Goal: Ask a question

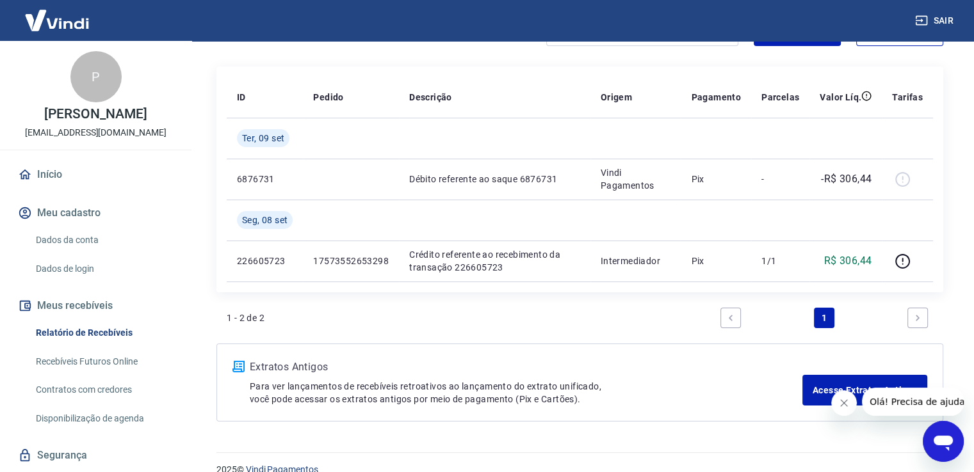
scroll to position [163, 0]
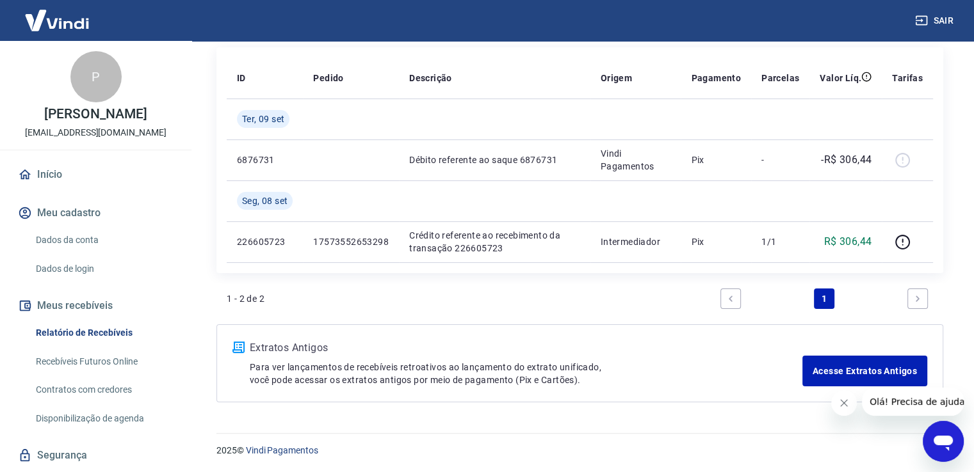
click at [946, 440] on icon "Abrir janela de mensagens" at bounding box center [942, 443] width 19 height 15
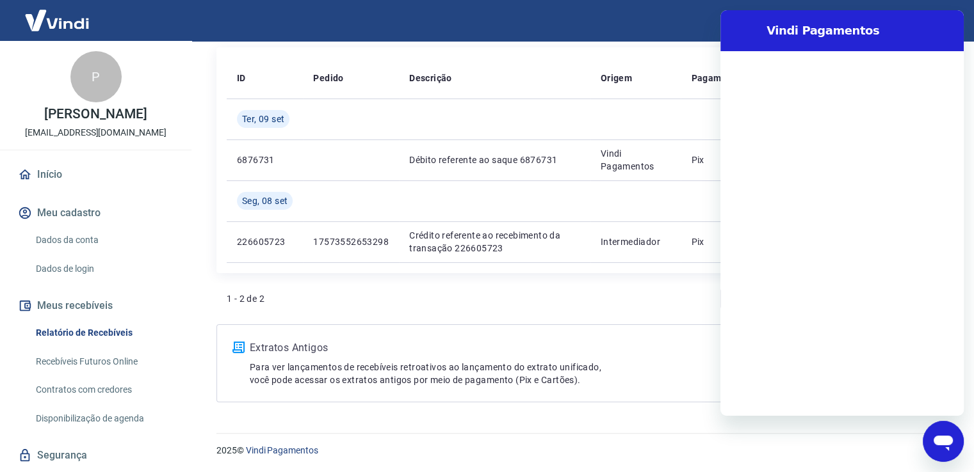
scroll to position [0, 0]
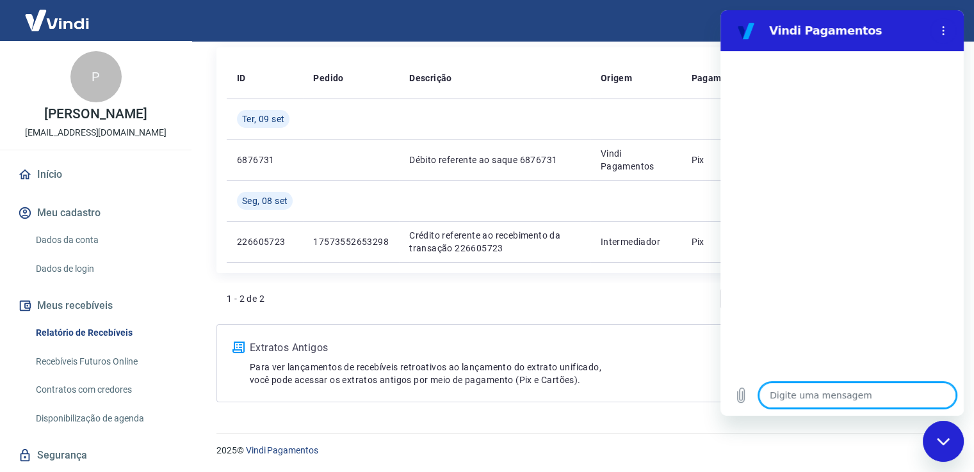
click at [801, 391] on textarea at bounding box center [857, 396] width 197 height 26
type textarea "g"
type textarea "x"
type textarea "go"
type textarea "x"
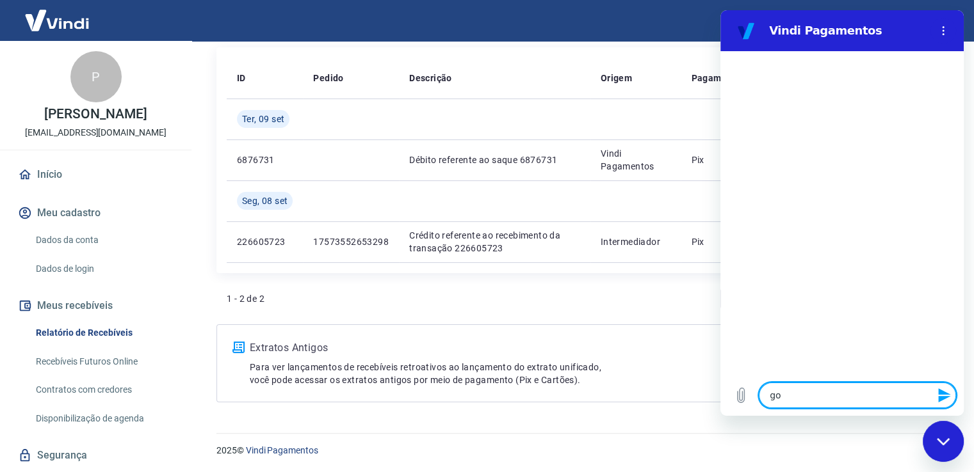
type textarea "gos"
type textarea "x"
type textarea "gost"
type textarea "x"
type textarea "gosta"
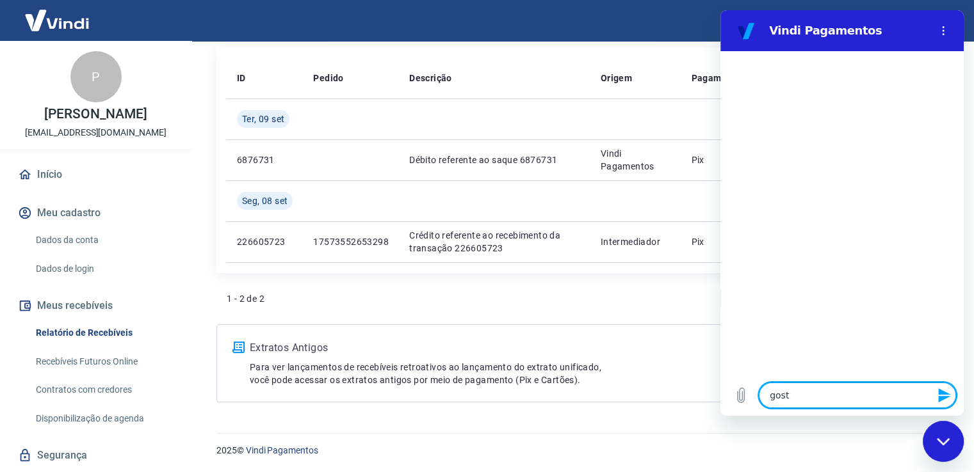
type textarea "x"
type textarea "gostar"
type textarea "x"
type textarea "gostari"
type textarea "x"
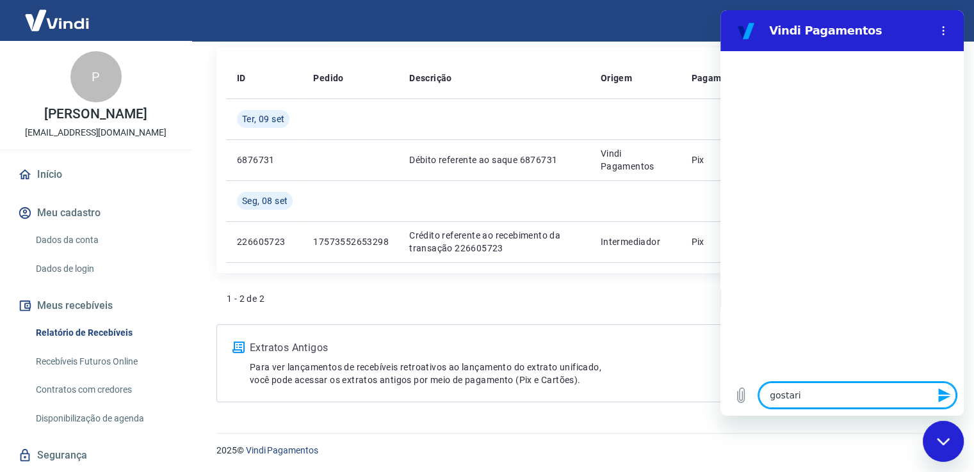
type textarea "gostaria"
type textarea "x"
type textarea "gostaria"
type textarea "x"
type textarea "gostaria d"
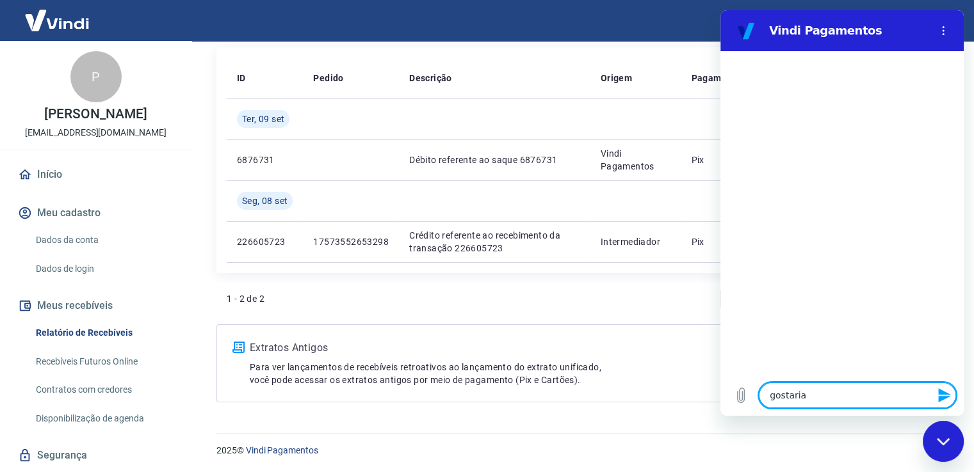
type textarea "x"
type textarea "gostaria de"
type textarea "x"
type textarea "gostaria de"
type textarea "x"
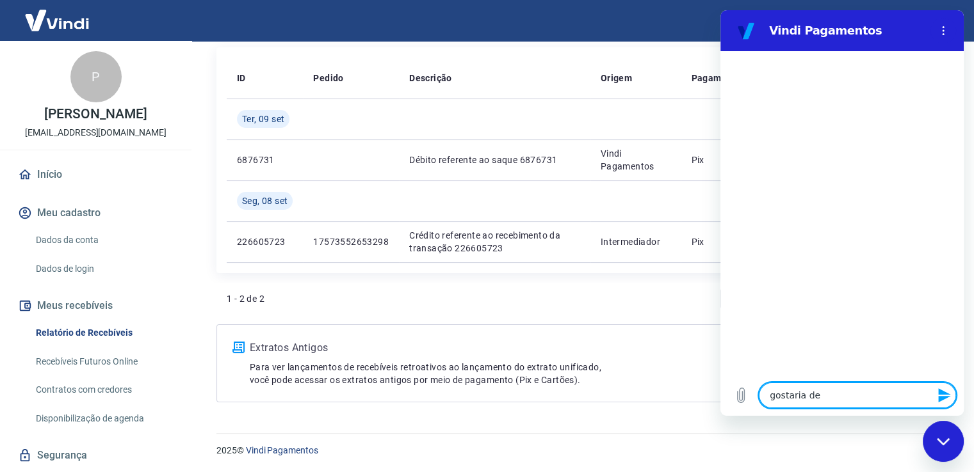
type textarea "gostaria de s"
type textarea "x"
type textarea "gostaria de sa"
type textarea "x"
type textarea "gostaria de sab"
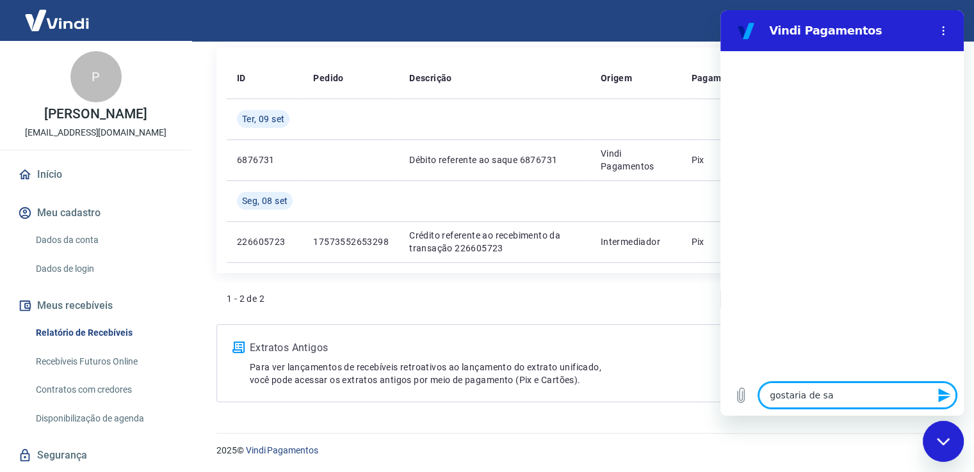
type textarea "x"
type textarea "gostaria de sabe"
type textarea "x"
type textarea "gostaria de saber"
type textarea "x"
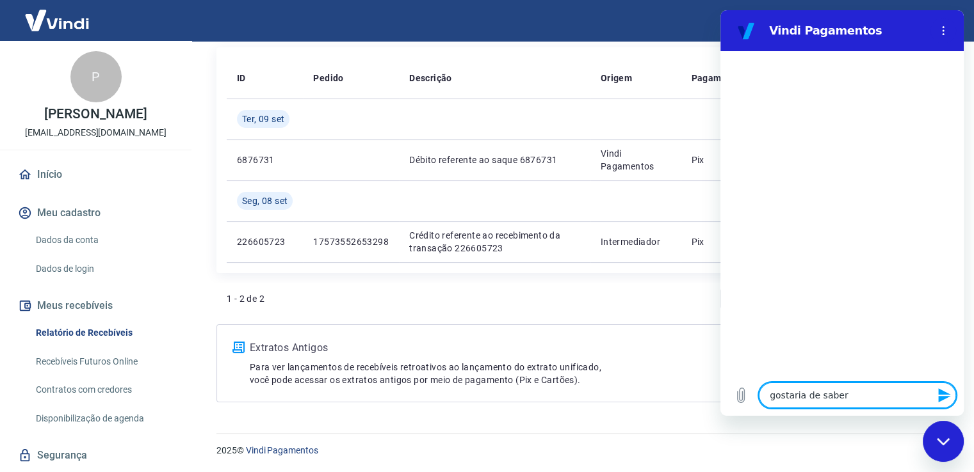
type textarea "gostaria de saber"
type textarea "x"
type textarea "gostaria de saber s"
type textarea "x"
type textarea "gostaria de saber so"
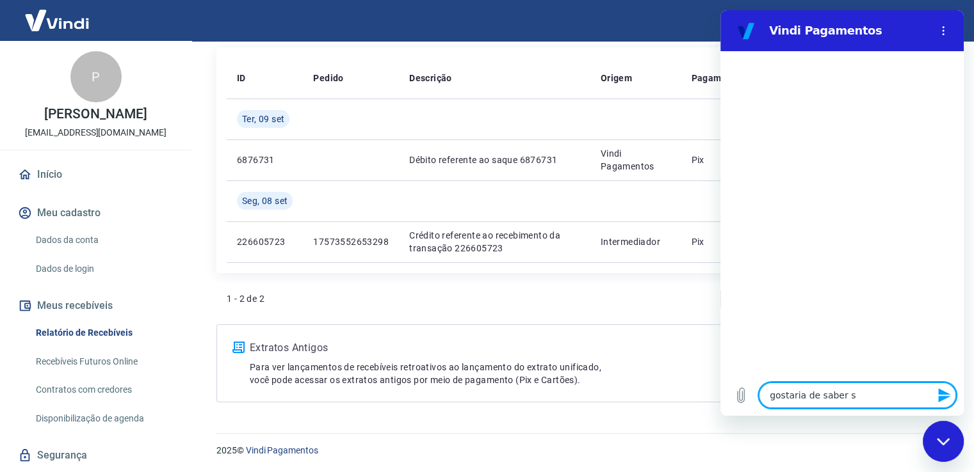
type textarea "x"
type textarea "gostaria de saber sob"
type textarea "x"
type textarea "gostaria de saber sobr"
type textarea "x"
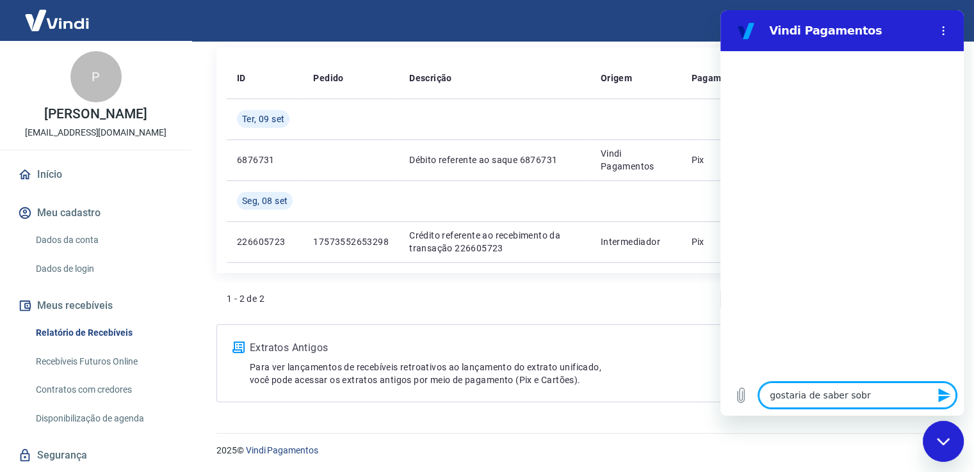
type textarea "gostaria de saber sobre"
type textarea "x"
type textarea "gostaria de saber sobre"
type textarea "x"
type textarea "gostaria de saber sobre o"
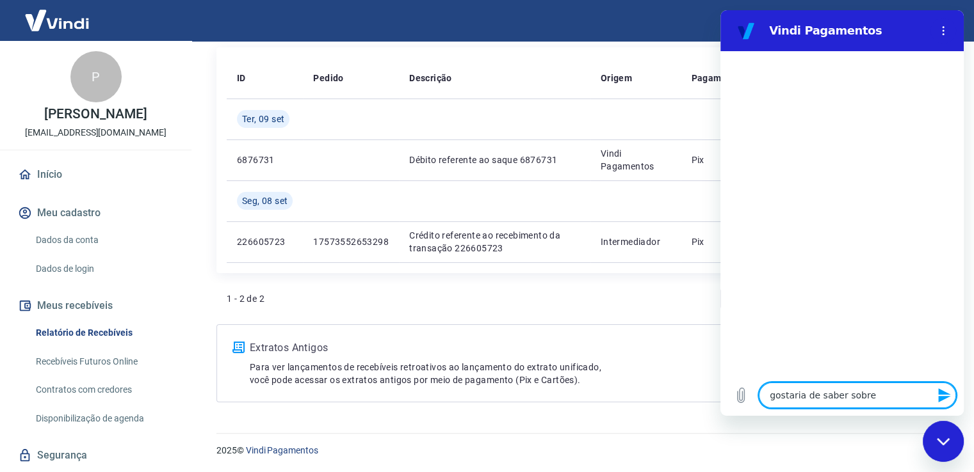
type textarea "x"
type textarea "gostaria de saber sobre o"
type textarea "x"
type textarea "gostaria de saber sobre o p"
type textarea "x"
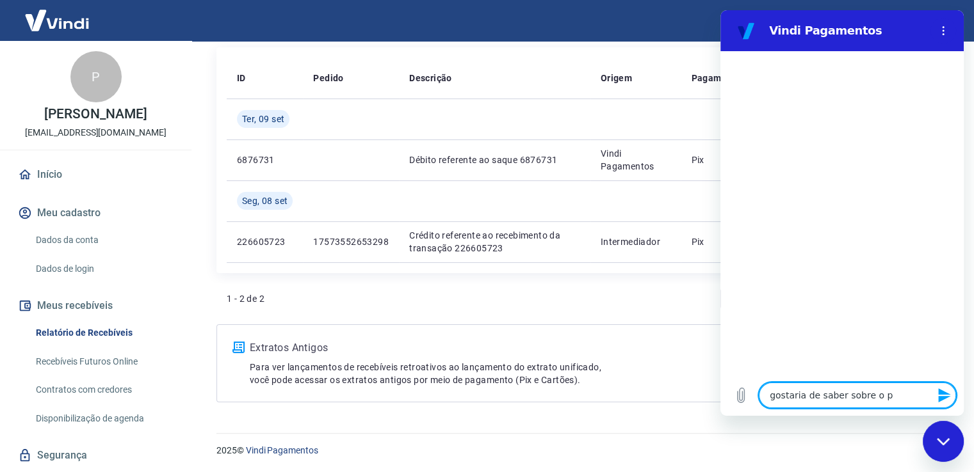
type textarea "gostaria de saber sobre o pa"
type textarea "x"
type textarea "gostaria de saber sobre o pag"
type textarea "x"
type textarea "gostaria de saber sobre o paga"
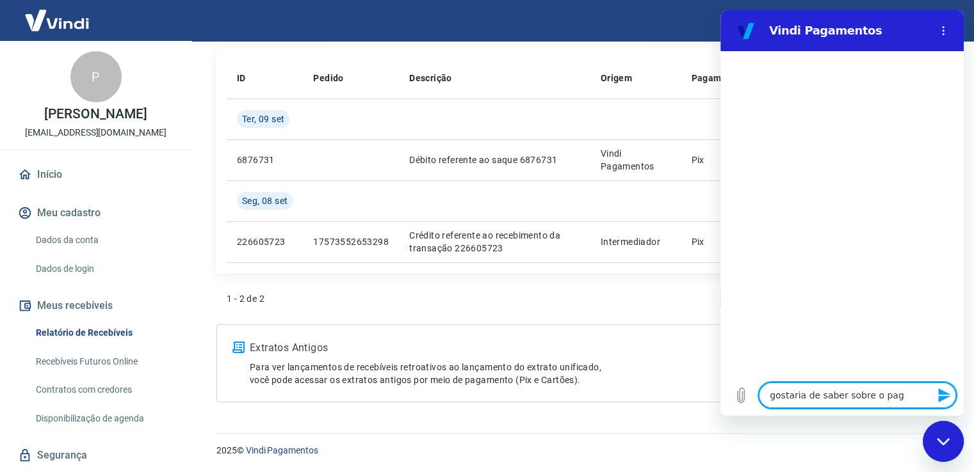
type textarea "x"
type textarea "gostaria de saber sobre o pagam"
type textarea "x"
type textarea "gostaria de saber sobre o pagame"
type textarea "x"
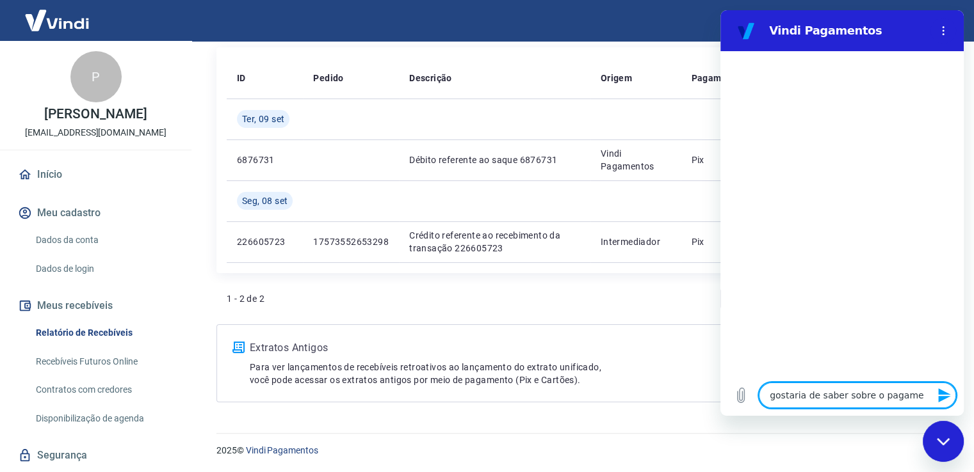
type textarea "gostaria de saber sobre o pagamen"
type textarea "x"
type textarea "gostaria de saber sobre o pagament"
type textarea "x"
type textarea "gostaria de saber sobre o pagamento"
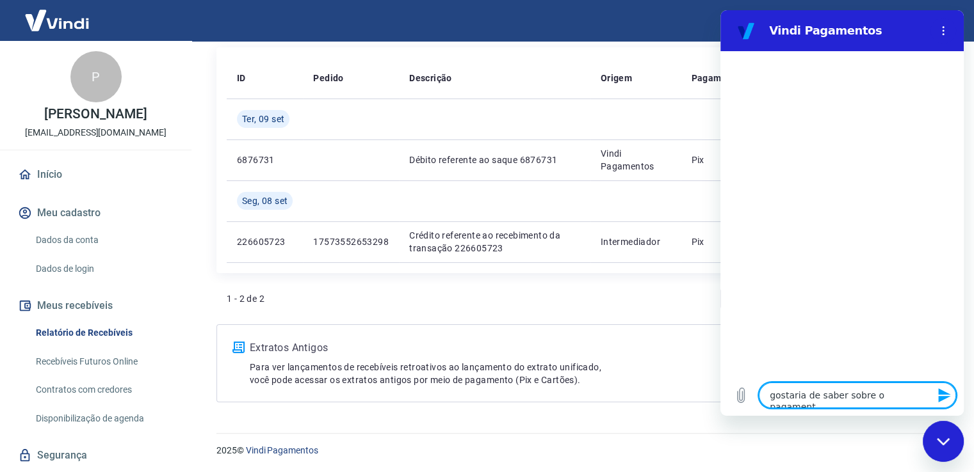
type textarea "x"
type textarea "gostaria de saber sobre o pagamento"
type textarea "x"
type textarea "gostaria de saber sobre o pagamento q"
type textarea "x"
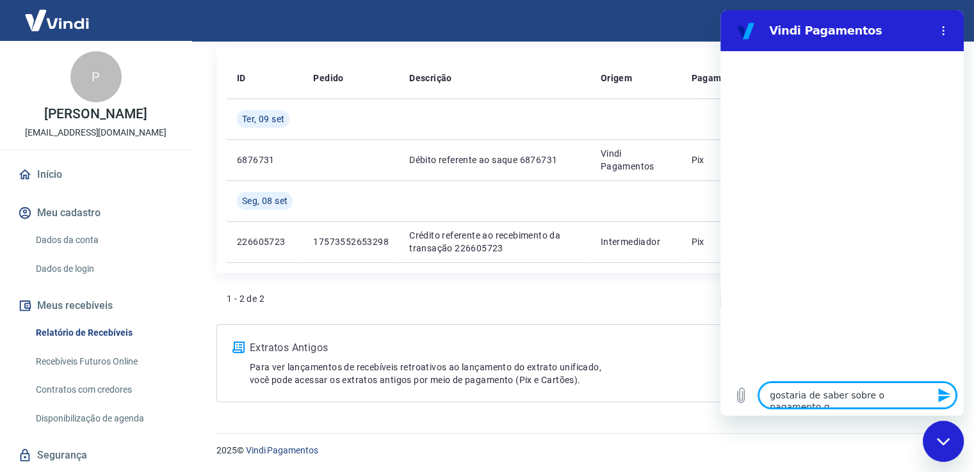
type textarea "gostaria de saber sobre o pagamento qu"
type textarea "x"
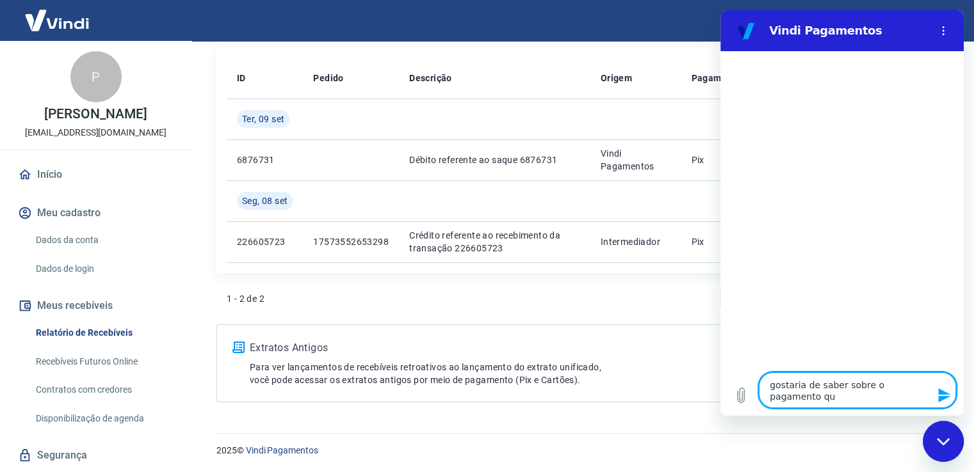
type textarea "gostaria de saber sobre o pagamento que"
type textarea "x"
type textarea "gostaria de saber sobre o pagamento que"
type textarea "x"
type textarea "gostaria de saber sobre o pagamento que n"
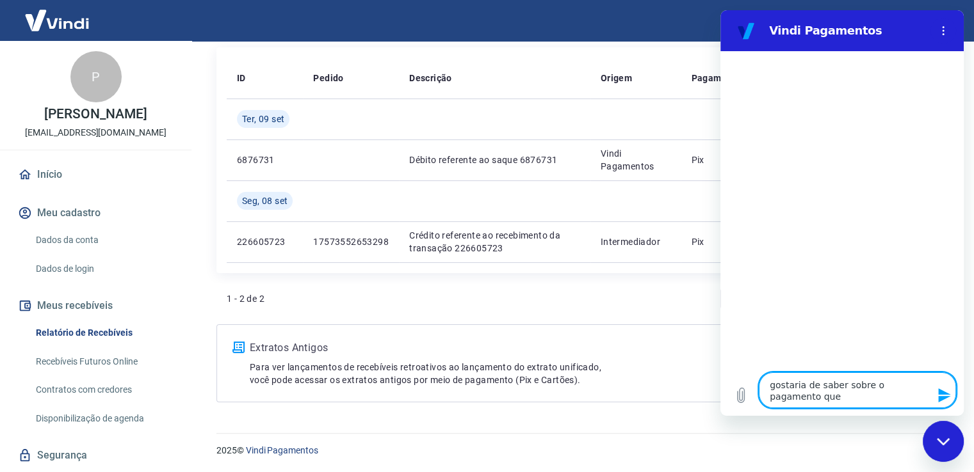
type textarea "x"
type textarea "gostaria de saber sobre o pagamento que na"
type textarea "x"
type textarea "gostaria de saber sobre o pagamento que nao"
type textarea "x"
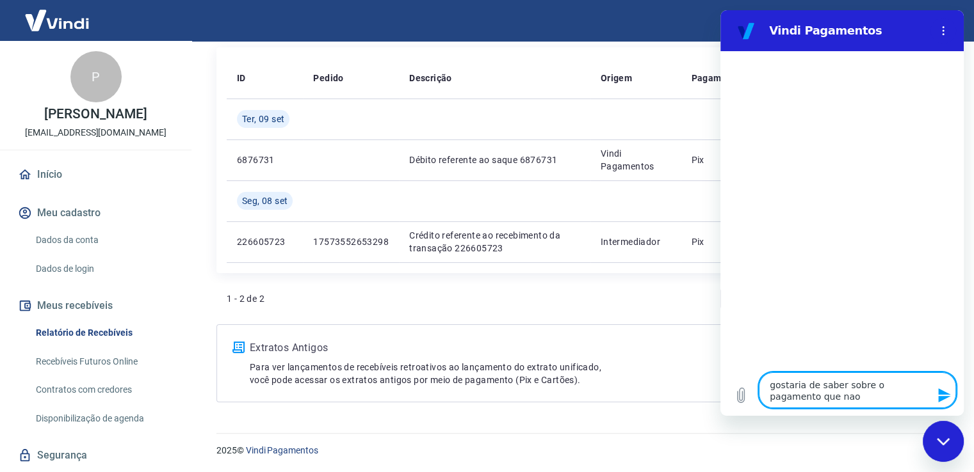
type textarea "gostaria de saber sobre o pagamento que nao"
type textarea "x"
type textarea "gostaria de saber sobre o pagamento que nao c"
type textarea "x"
type textarea "gostaria de saber sobre o pagamento que nao ca"
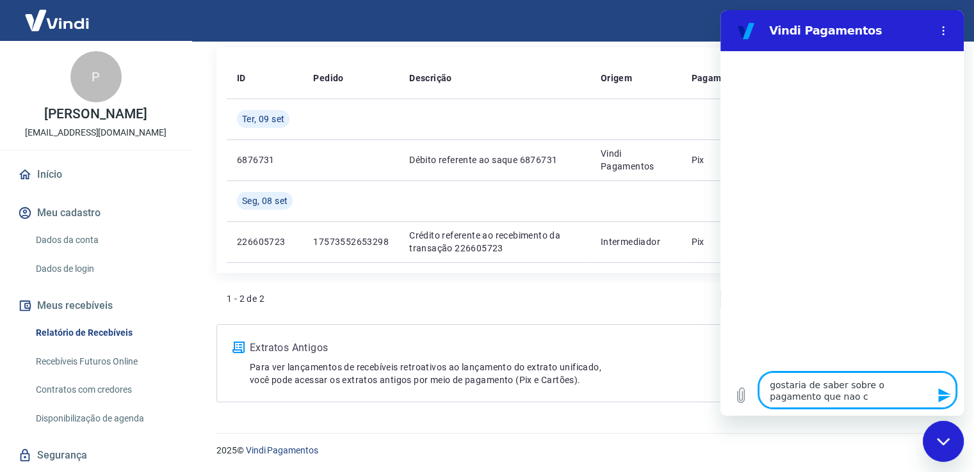
type textarea "x"
type textarea "gostaria de saber sobre o pagamento que nao cai"
type textarea "x"
type textarea "gostaria de saber sobre o pagamento que nao caiu"
type textarea "x"
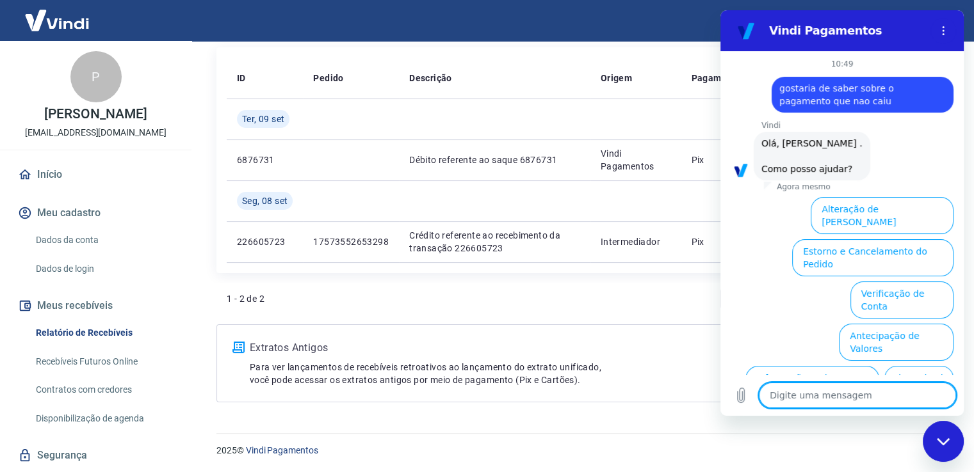
scroll to position [95, 0]
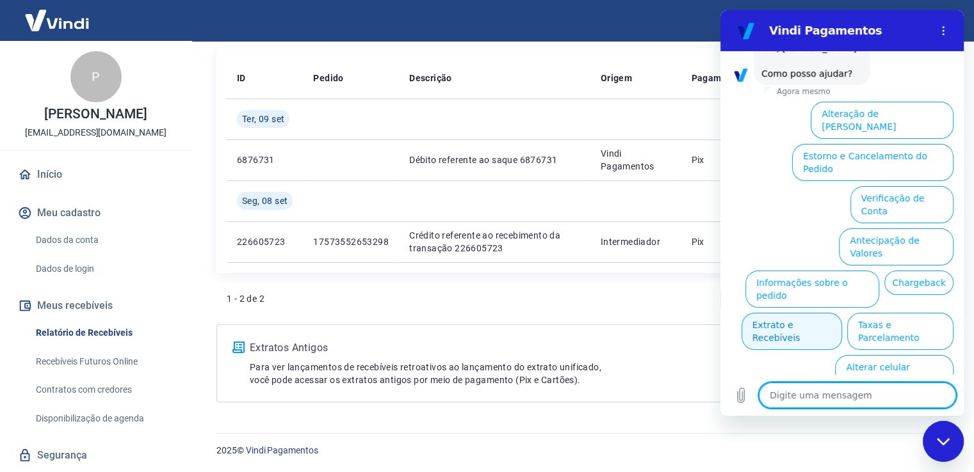
click at [842, 313] on button "Extrato e Recebíveis" at bounding box center [791, 331] width 101 height 37
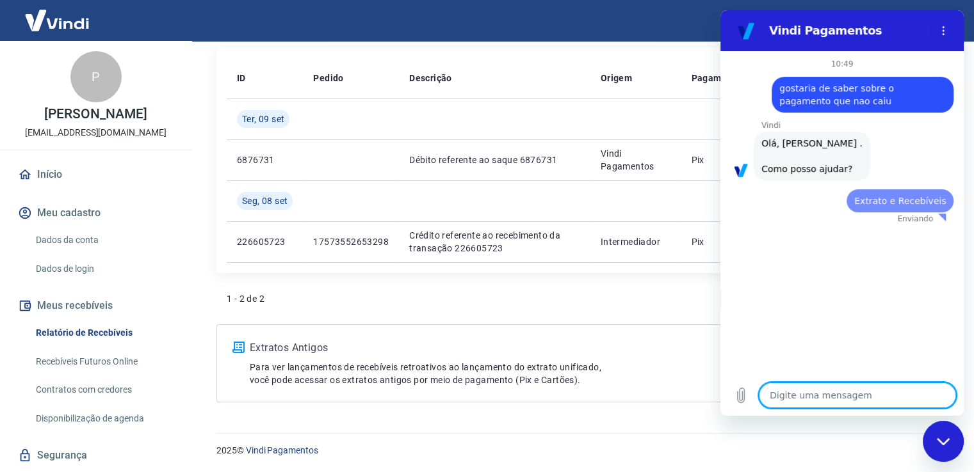
scroll to position [0, 0]
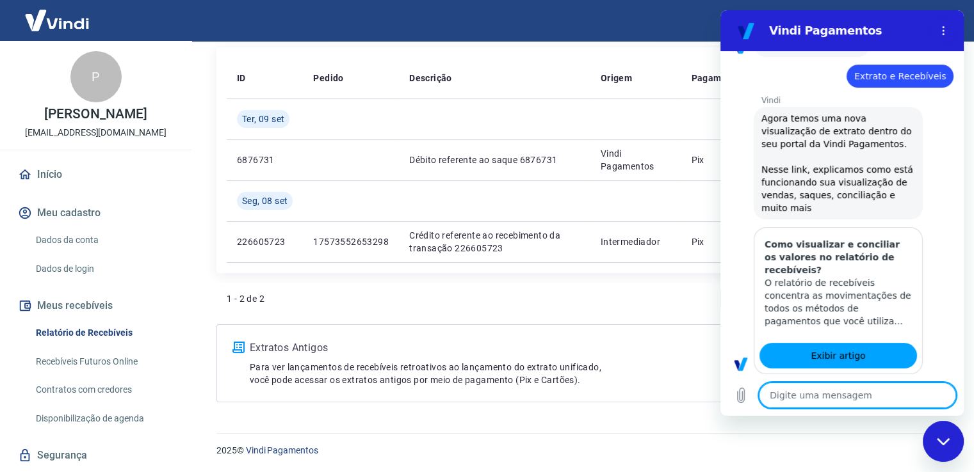
type textarea "x"
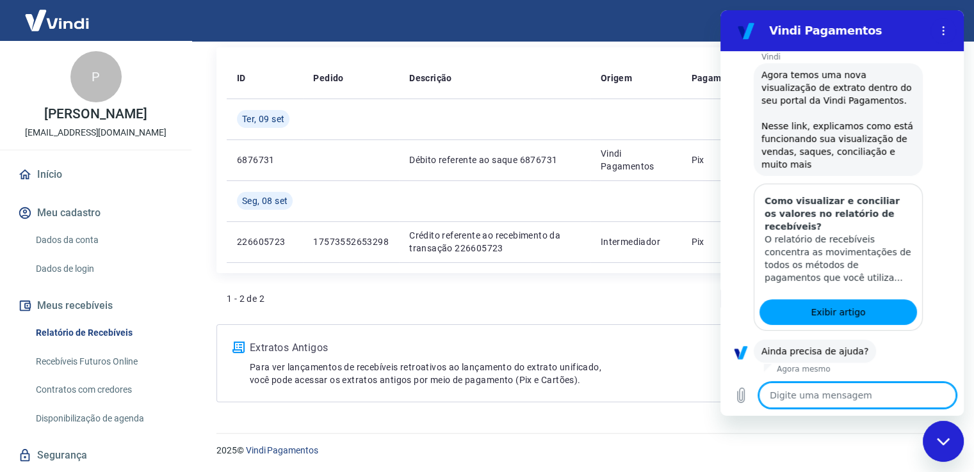
scroll to position [211, 0]
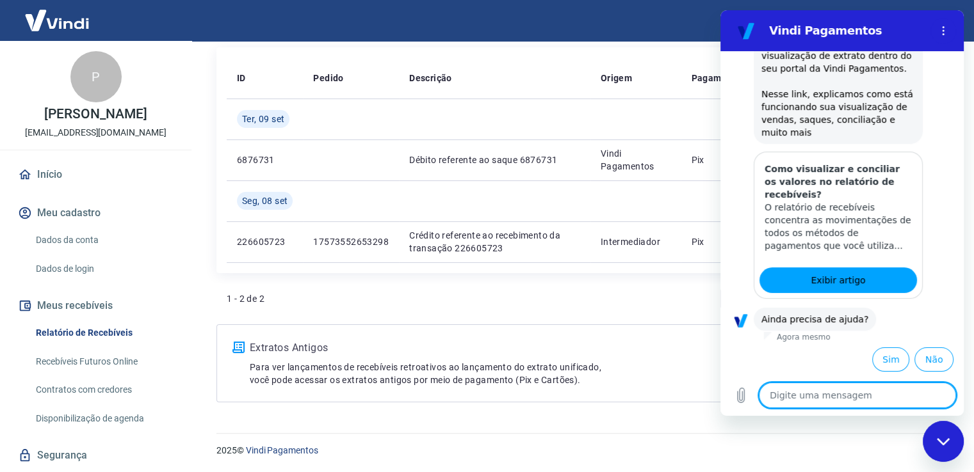
type textarea "s"
type textarea "x"
type textarea "si"
type textarea "x"
type textarea "sim"
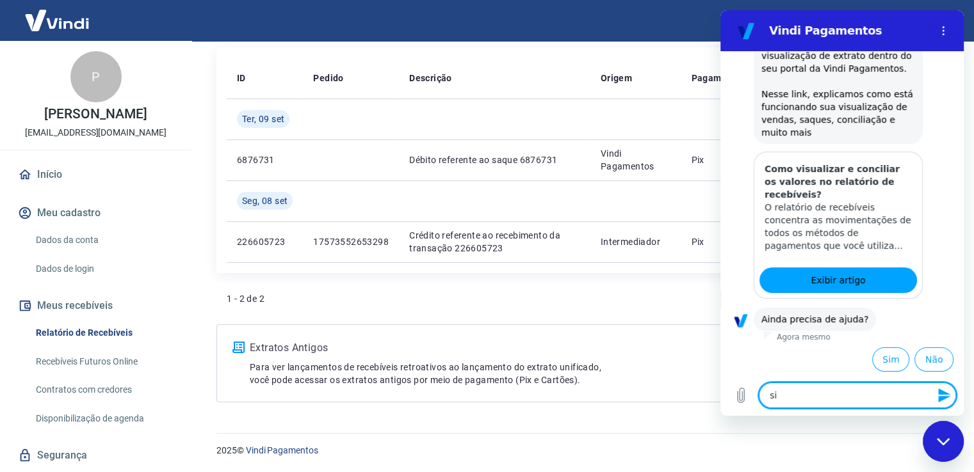
type textarea "x"
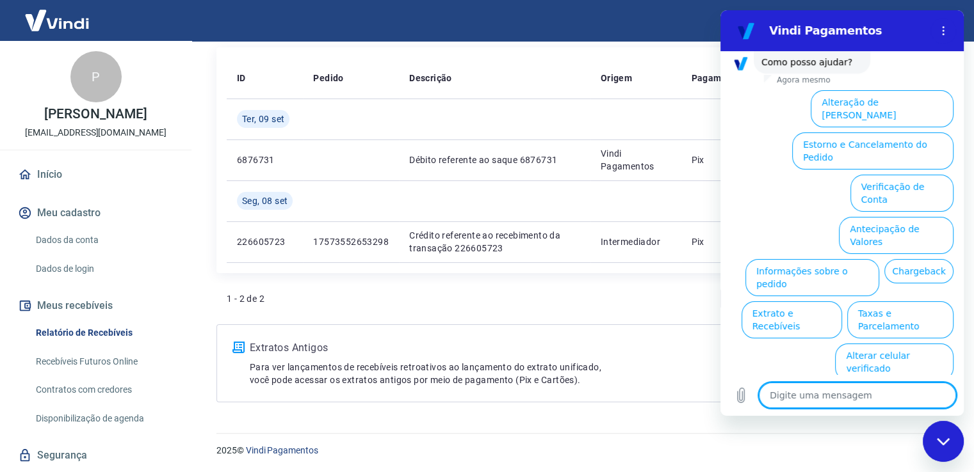
scroll to position [556, 0]
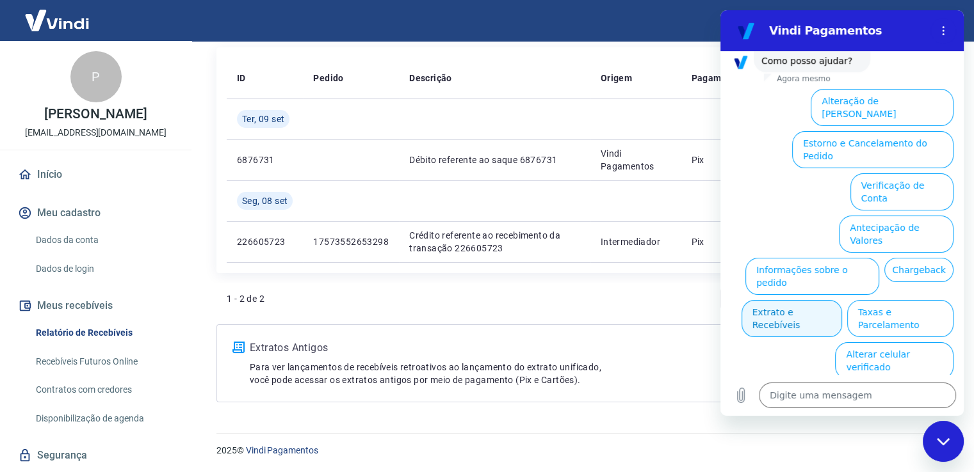
click at [842, 300] on button "Extrato e Recebíveis" at bounding box center [791, 318] width 101 height 37
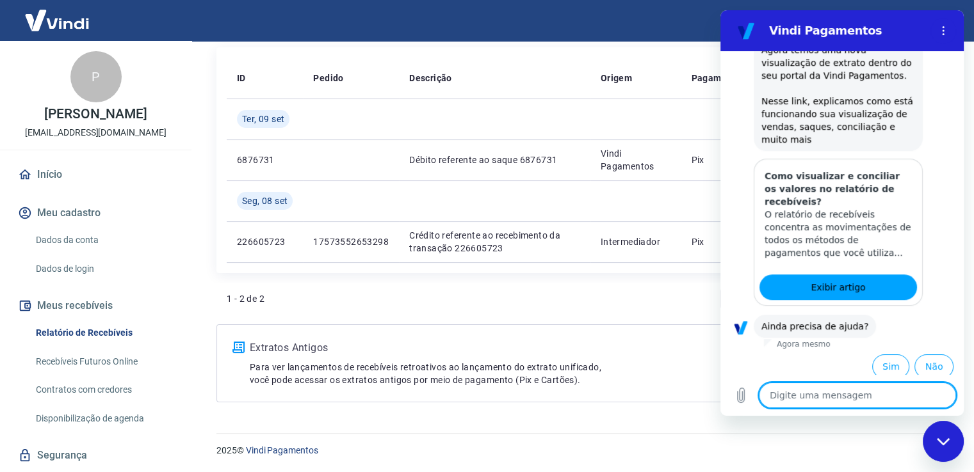
scroll to position [672, 0]
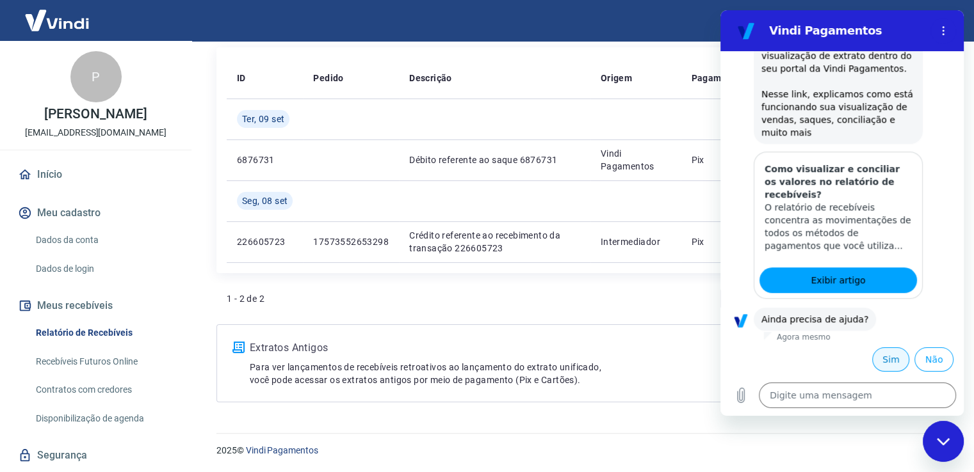
click at [885, 359] on button "Sim" at bounding box center [890, 360] width 37 height 24
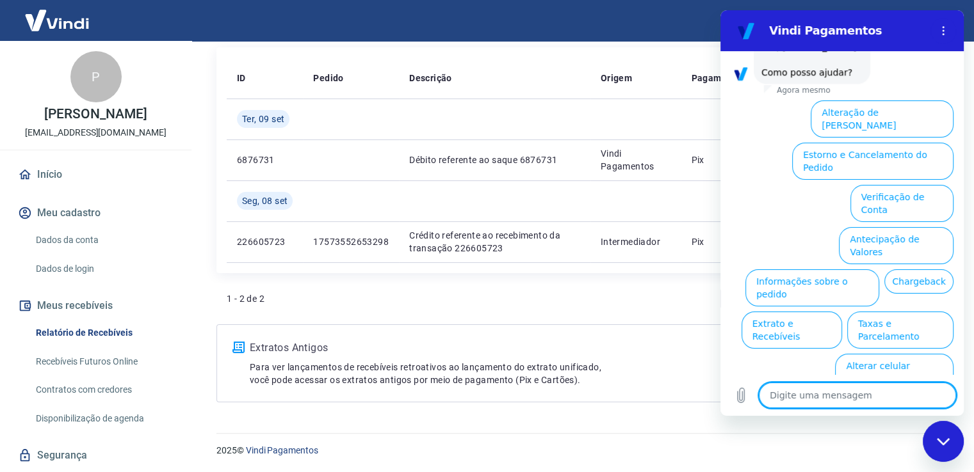
scroll to position [1017, 0]
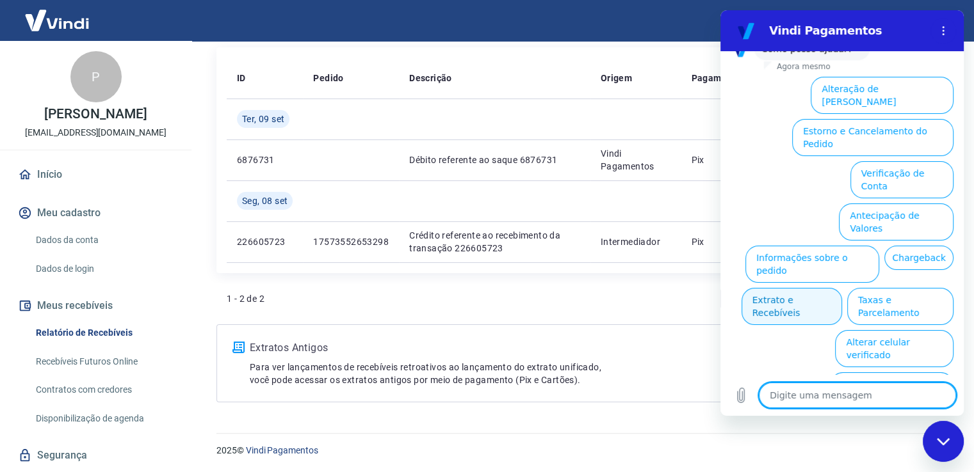
click at [842, 288] on button "Extrato e Recebíveis" at bounding box center [791, 306] width 101 height 37
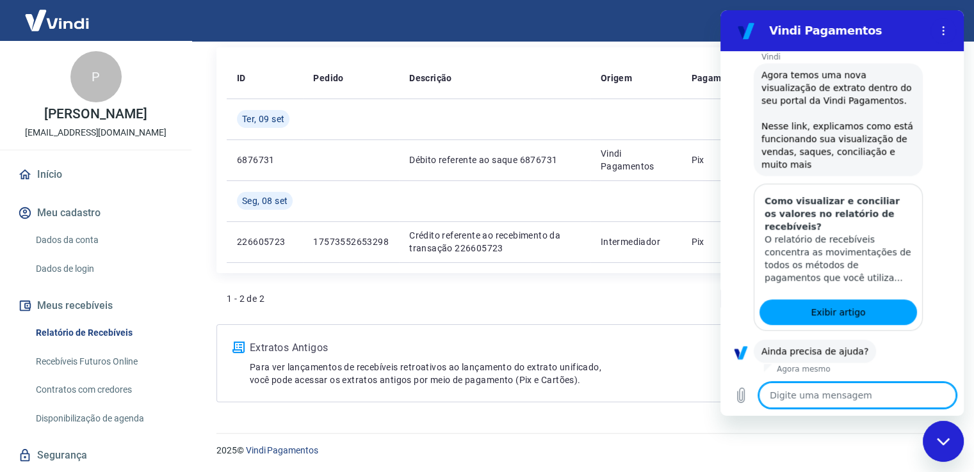
scroll to position [1133, 0]
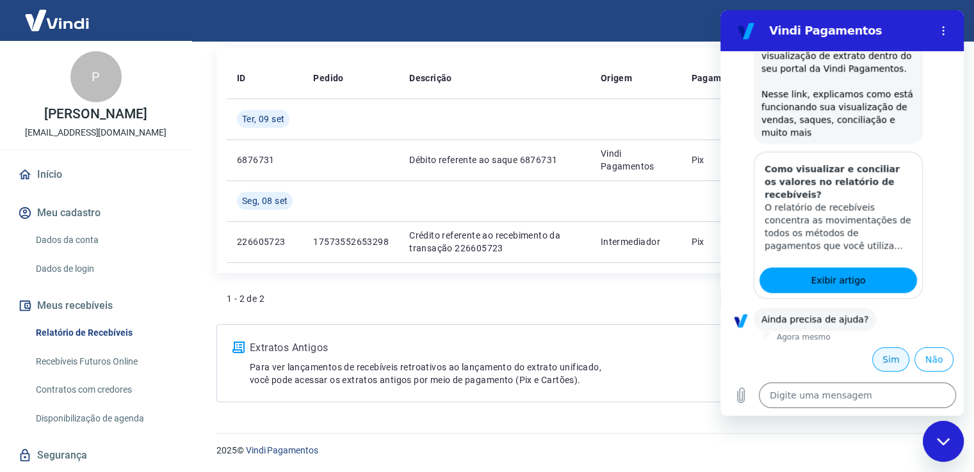
click at [880, 357] on button "Sim" at bounding box center [890, 360] width 37 height 24
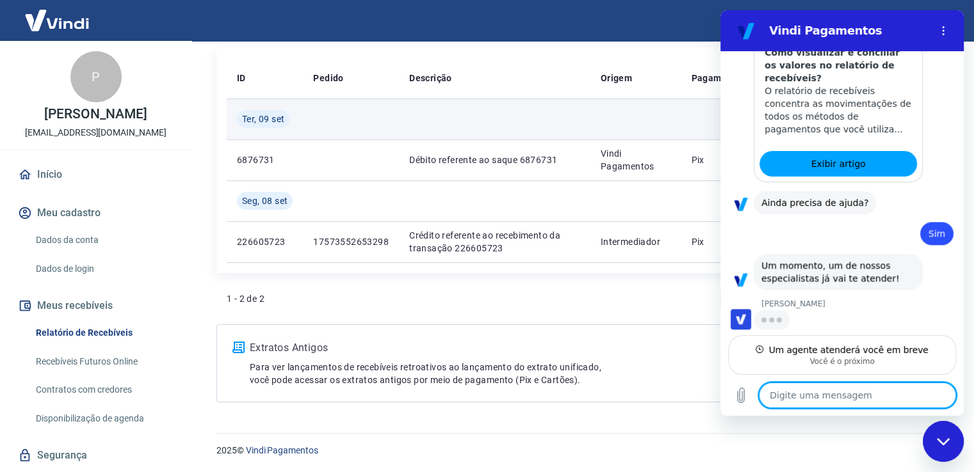
scroll to position [1248, 0]
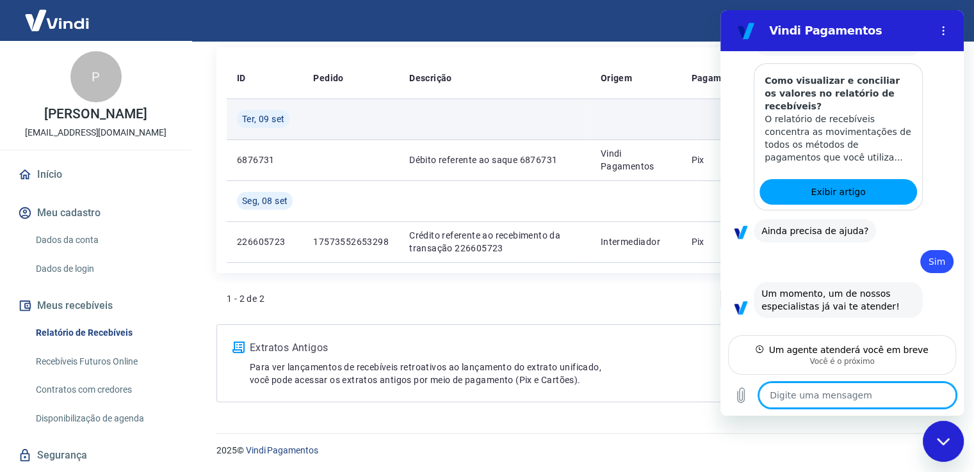
type textarea "x"
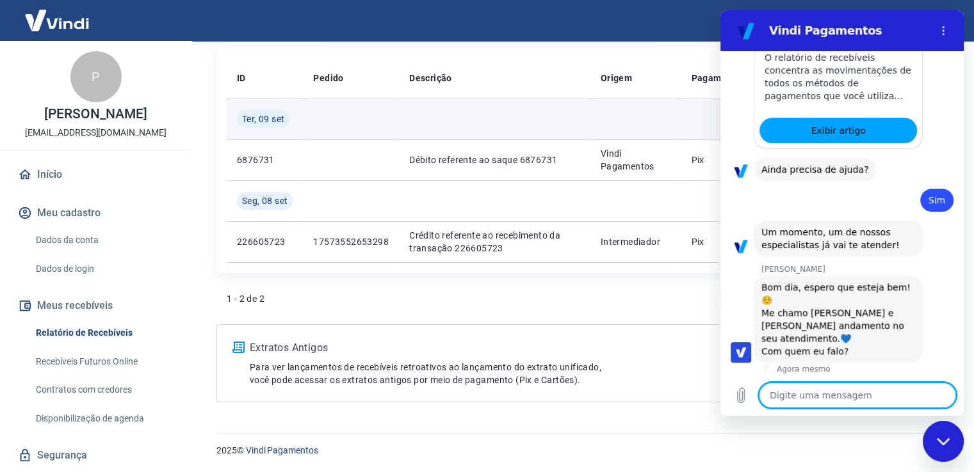
scroll to position [1286, 0]
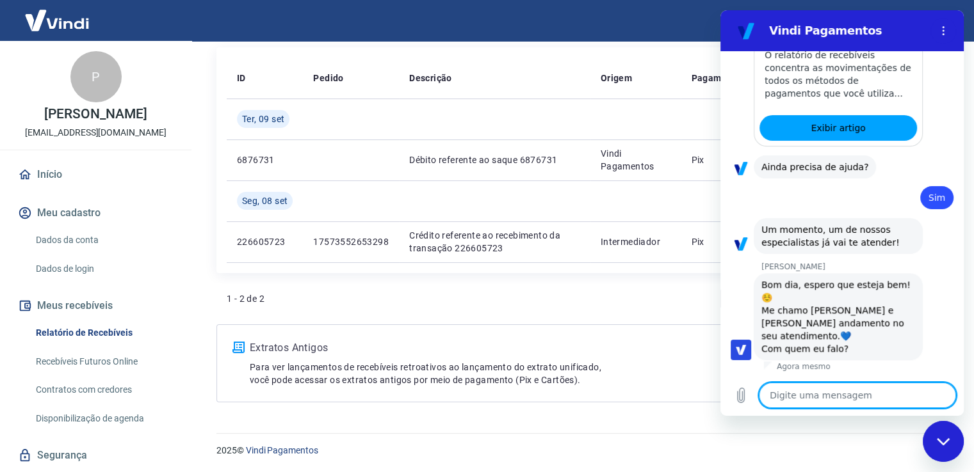
type textarea "p"
type textarea "x"
type textarea "po"
type textarea "x"
type textarea "pol"
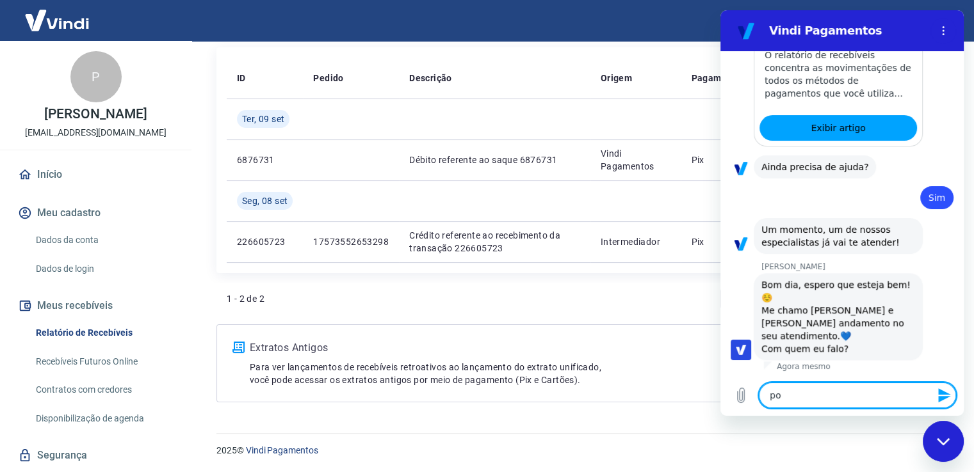
type textarea "x"
type textarea "poli"
type textarea "x"
type textarea "polia"
type textarea "x"
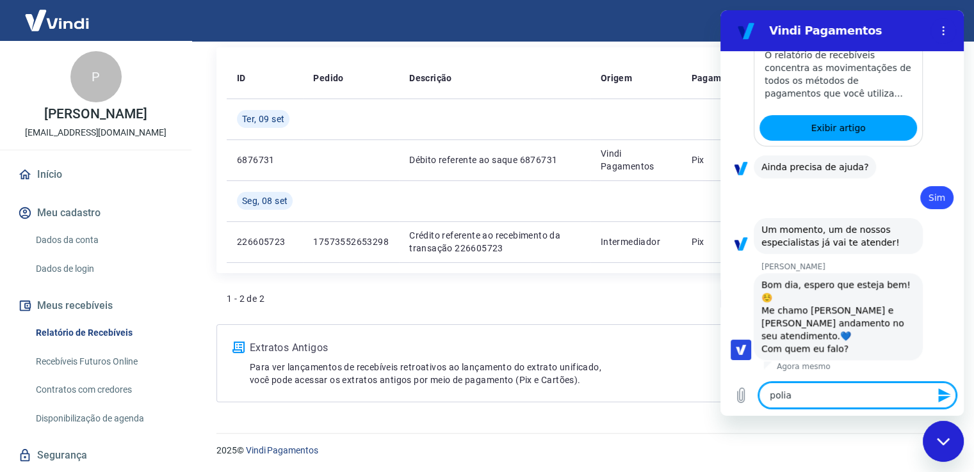
type textarea "polian"
type textarea "x"
type textarea "poliann"
type textarea "x"
type textarea "polianny"
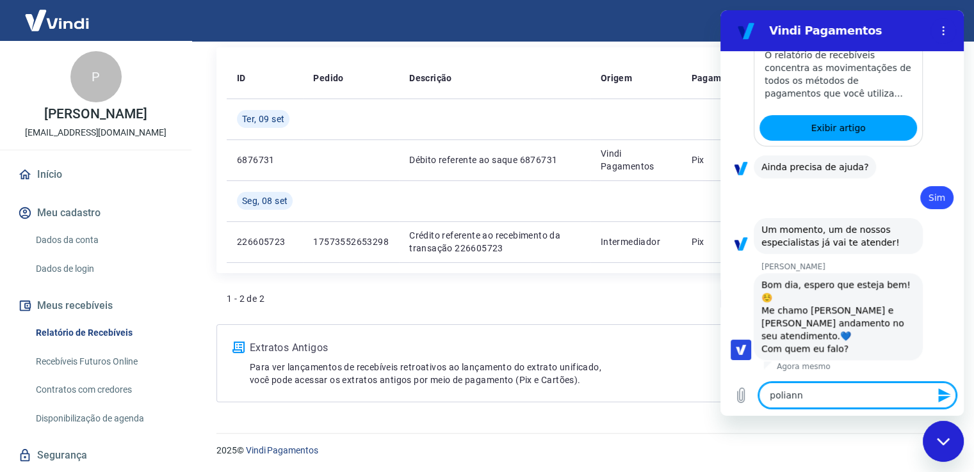
type textarea "x"
type textarea "polianny"
type textarea "x"
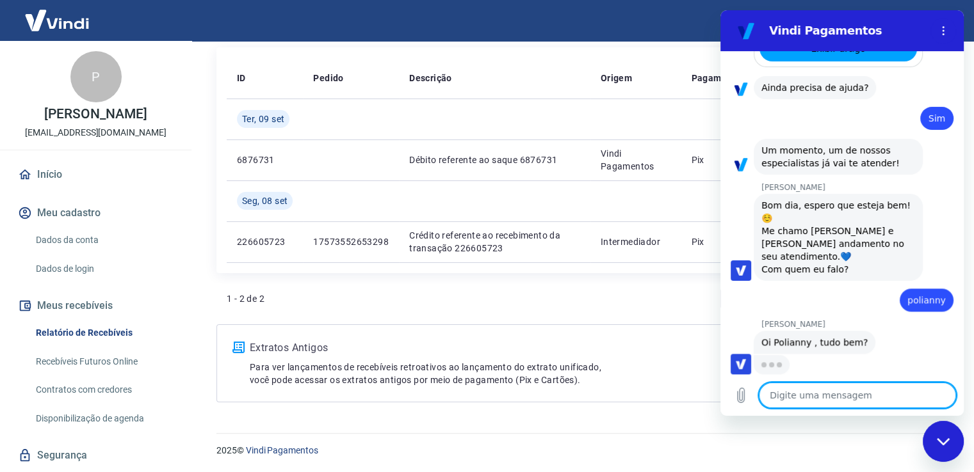
scroll to position [1365, 0]
type textarea "x"
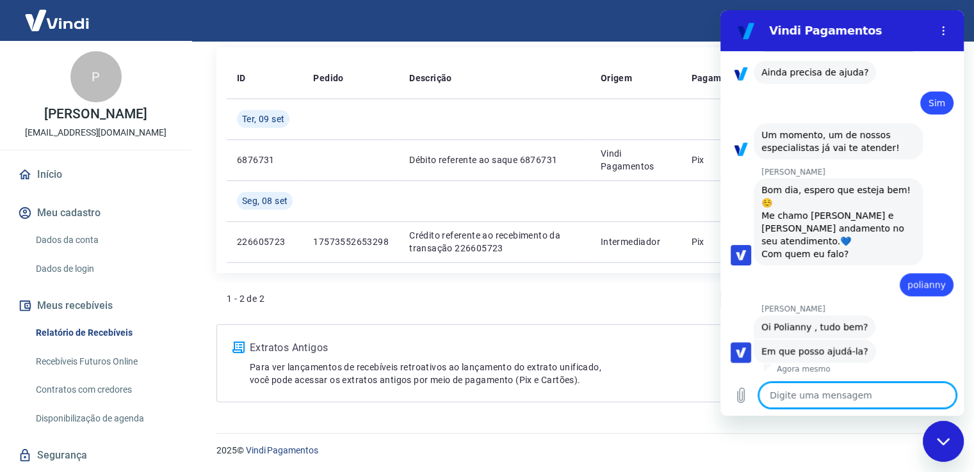
scroll to position [1383, 0]
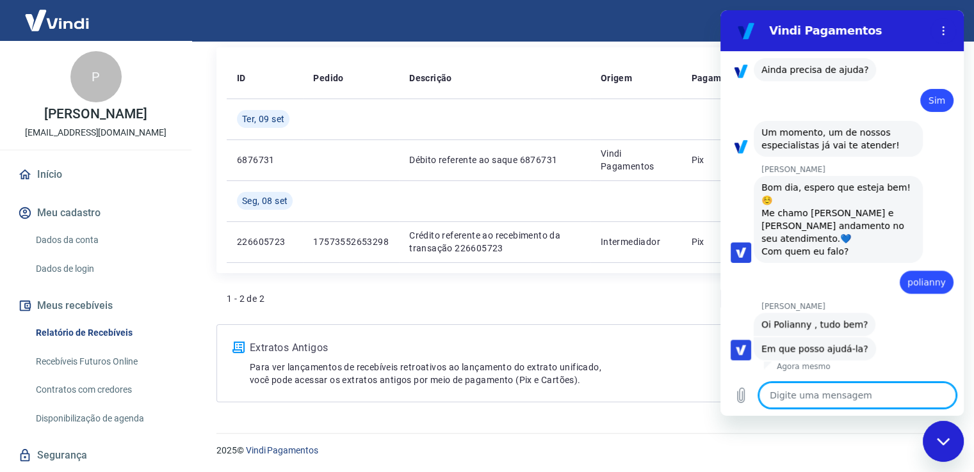
type textarea "T"
type textarea "x"
type textarea "Ti"
type textarea "x"
type textarea "Tiv"
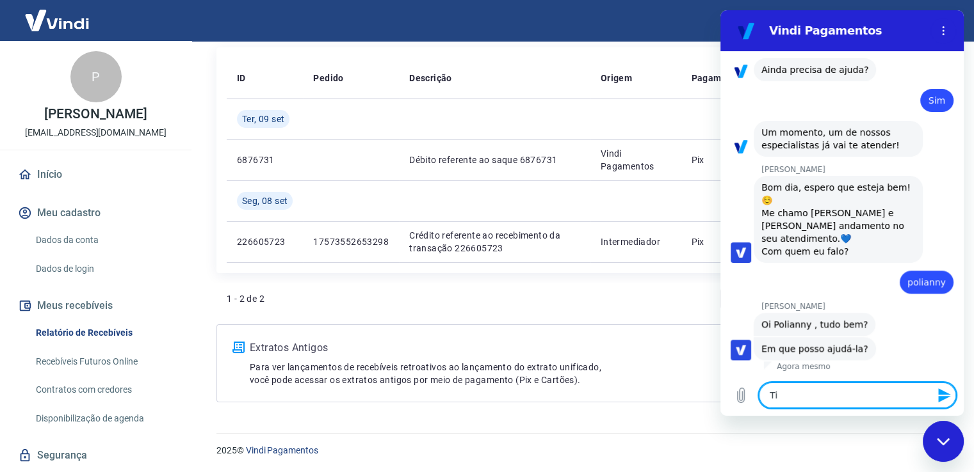
type textarea "x"
type textarea "Tive"
type textarea "x"
type textarea "Tive"
type textarea "x"
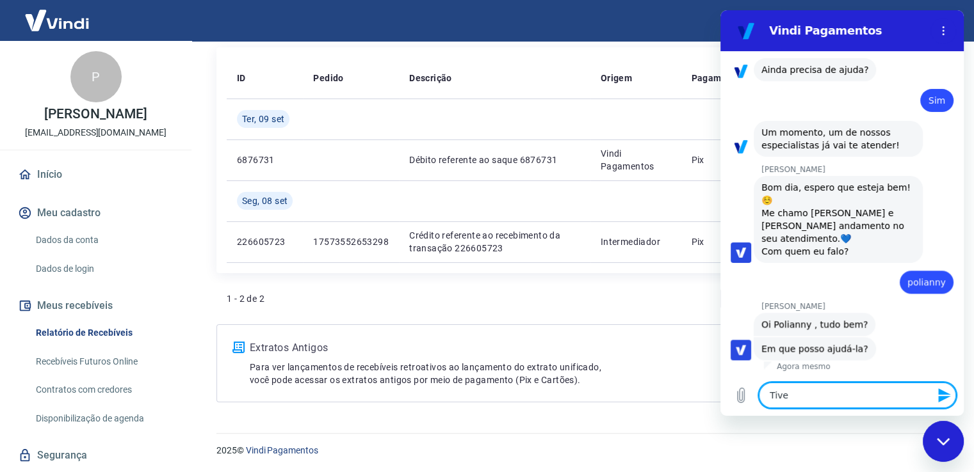
type textarea "Tive u"
type textarea "x"
type textarea "Tive um"
type textarea "x"
type textarea "Tive uma"
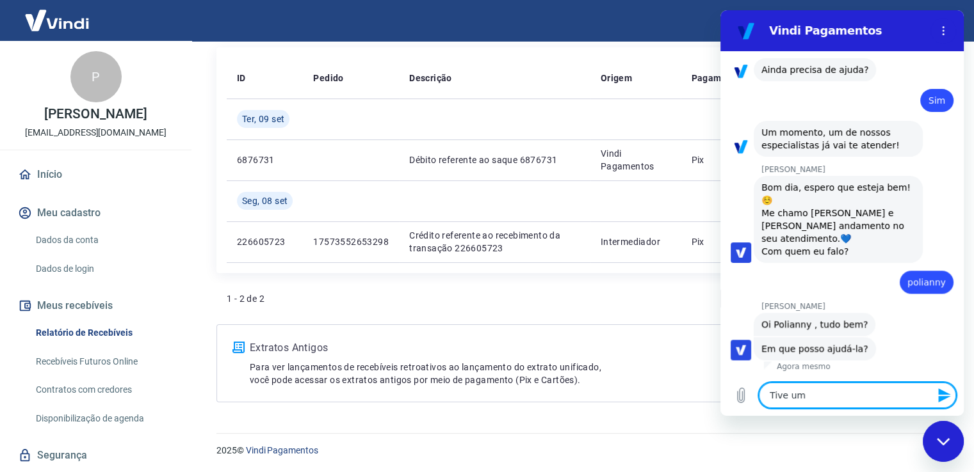
type textarea "x"
type textarea "Tive uma"
type textarea "x"
type textarea "Tive uma v"
type textarea "x"
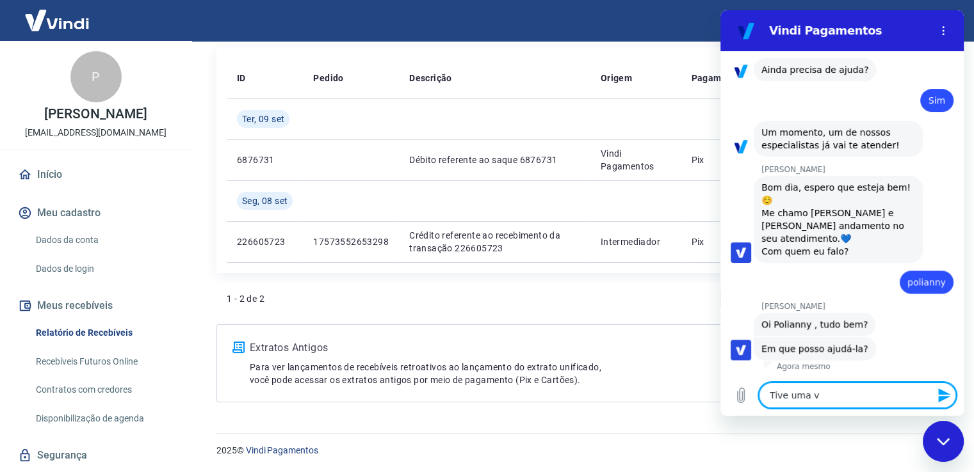
type textarea "Tive uma ve"
type textarea "x"
type textarea "Tive uma ven"
type textarea "x"
type textarea "Tive uma vend"
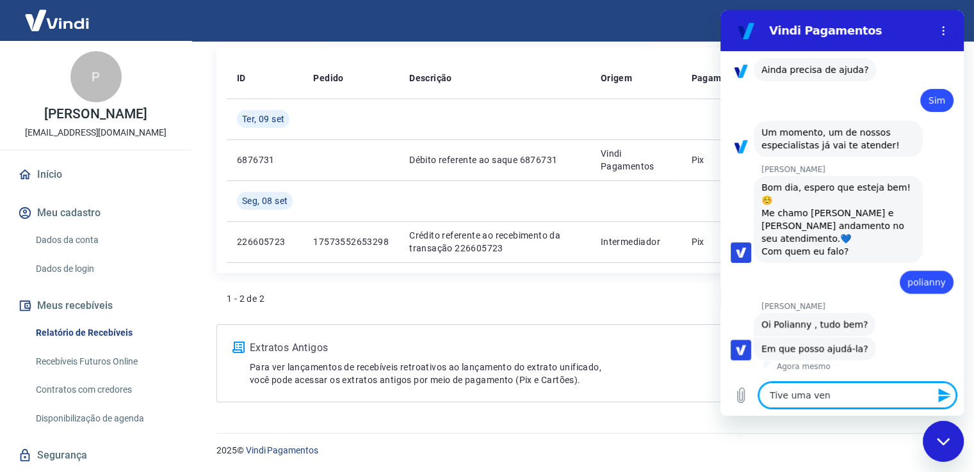
type textarea "x"
type textarea "Tive uma venda"
type textarea "x"
type textarea "Tive uma venda"
type textarea "x"
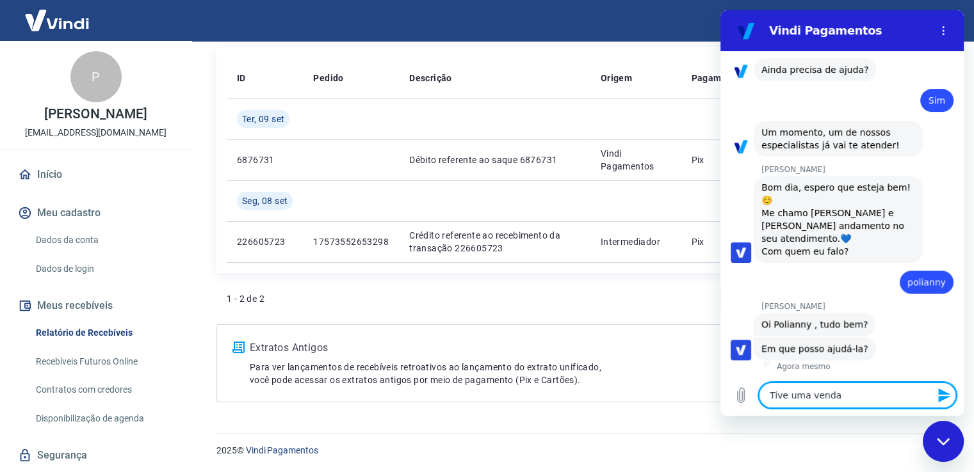
type textarea "Tive uma venda n"
type textarea "x"
type textarea "Tive uma venda no"
type textarea "x"
type textarea "Tive uma venda no"
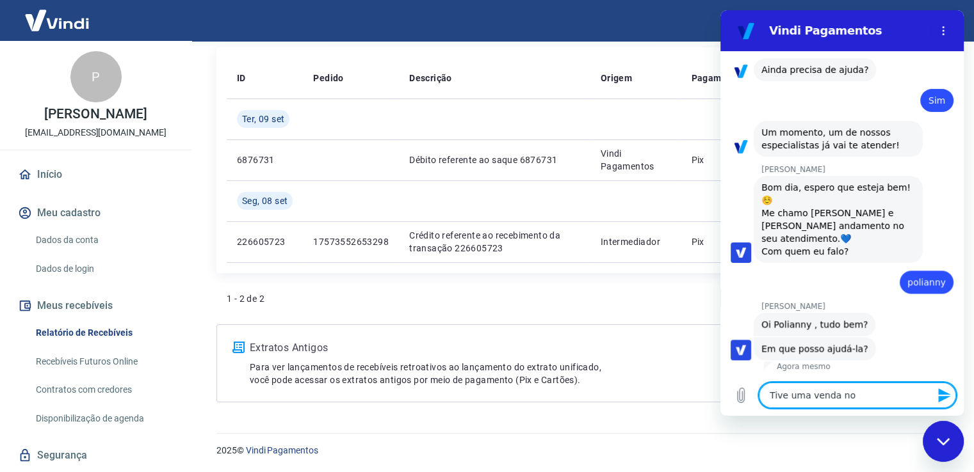
type textarea "x"
type textarea "Tive uma venda no s"
type textarea "x"
type textarea "Tive uma venda no si"
type textarea "x"
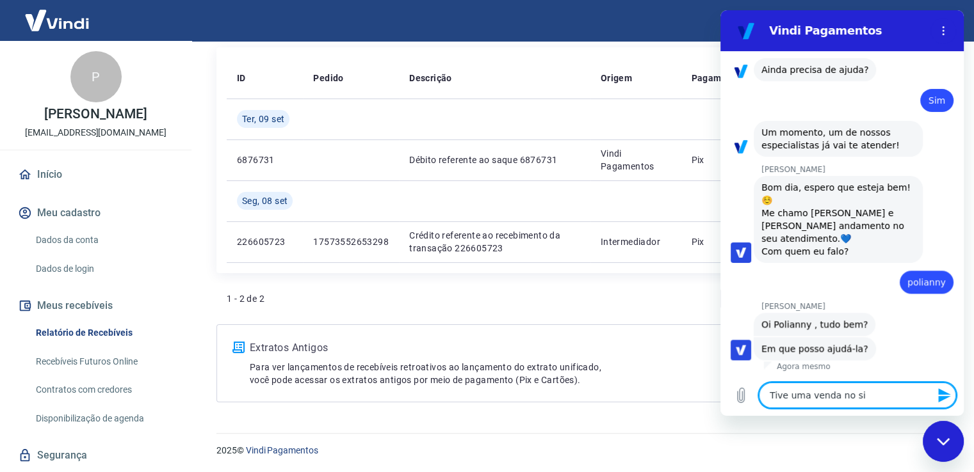
type textarea "Tive uma venda no sit"
type textarea "x"
type textarea "Tive uma venda no site"
type textarea "x"
type textarea "Tive uma venda no site"
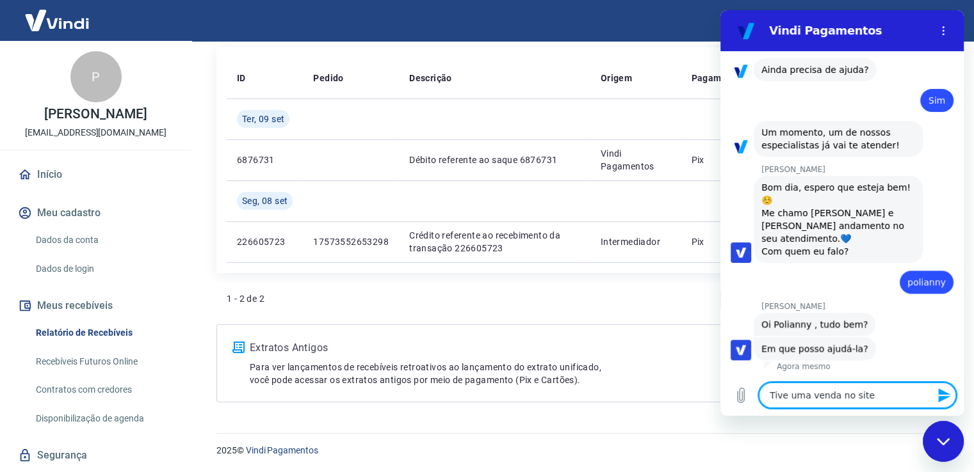
type textarea "x"
type textarea "Tive uma venda no site e"
type textarea "x"
type textarea "Tive uma venda no site e"
type textarea "x"
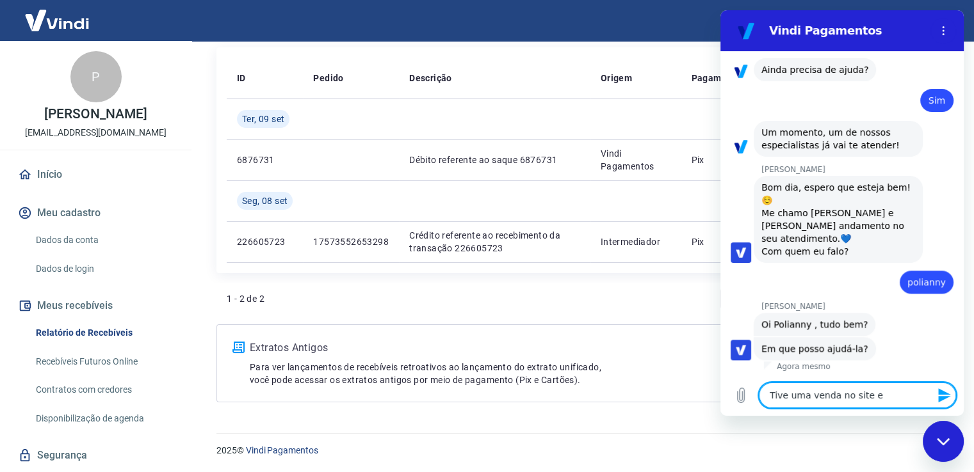
type textarea "Tive uma venda no site e n"
type textarea "x"
type textarea "Tive uma venda no site e nã"
type textarea "x"
type textarea "Tive uma venda no site e não"
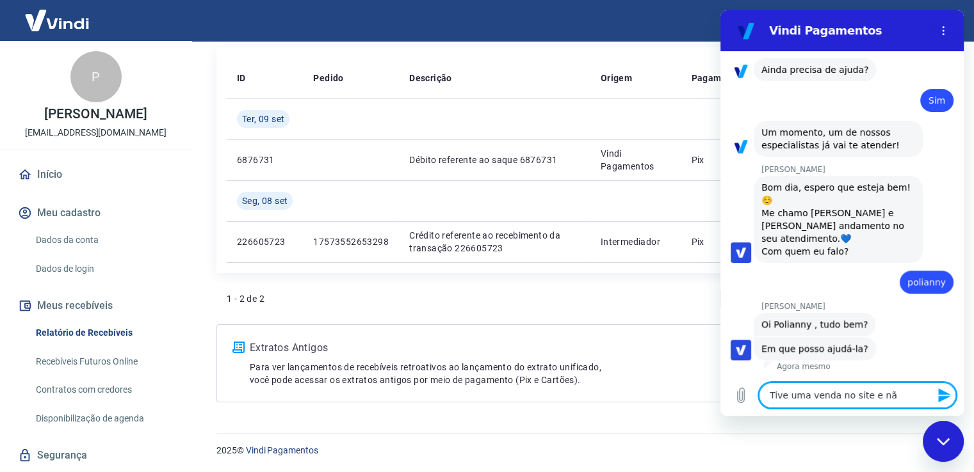
type textarea "x"
type textarea "Tive uma venda no site e não"
type textarea "x"
type textarea "Tive uma venda no site e não r"
type textarea "x"
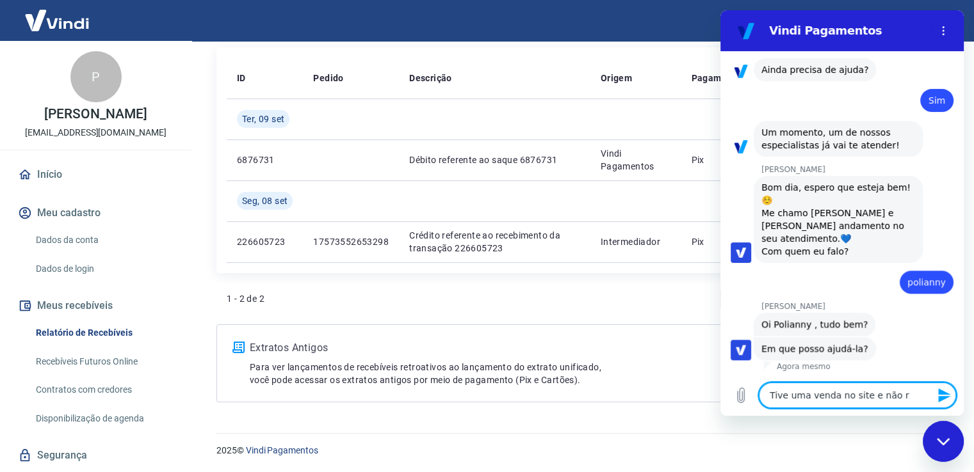
type textarea "Tive uma venda no site e não re"
type textarea "x"
type textarea "Tive uma venda no site e não rec"
type textarea "x"
type textarea "Tive uma venda no site e não rece"
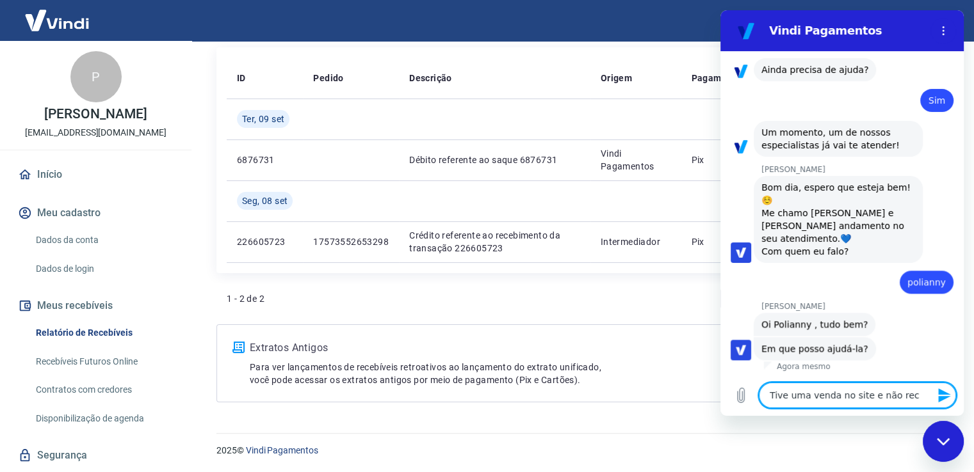
type textarea "x"
type textarea "Tive uma venda no site e não receb"
type textarea "x"
type textarea "Tive uma venda no site e não recebi"
type textarea "x"
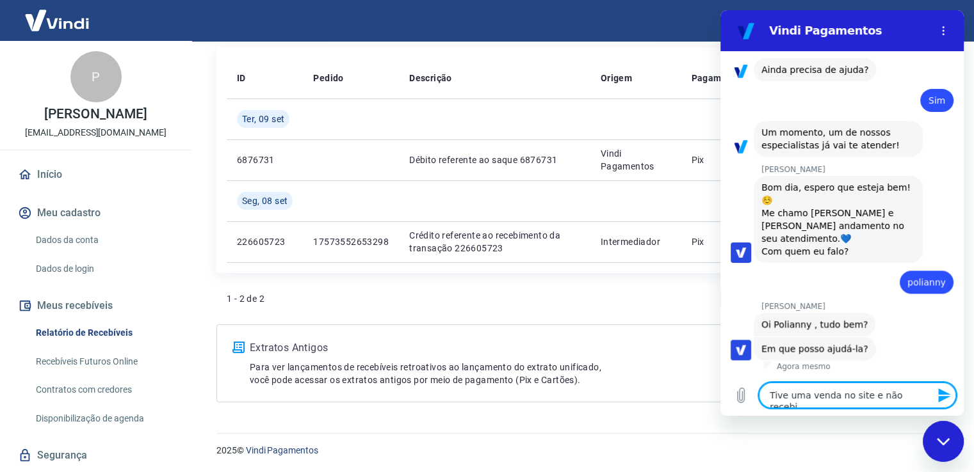
type textarea "Tive uma venda no site e não recebi"
type textarea "x"
type textarea "Tive uma venda no site e não recebi"
type textarea "x"
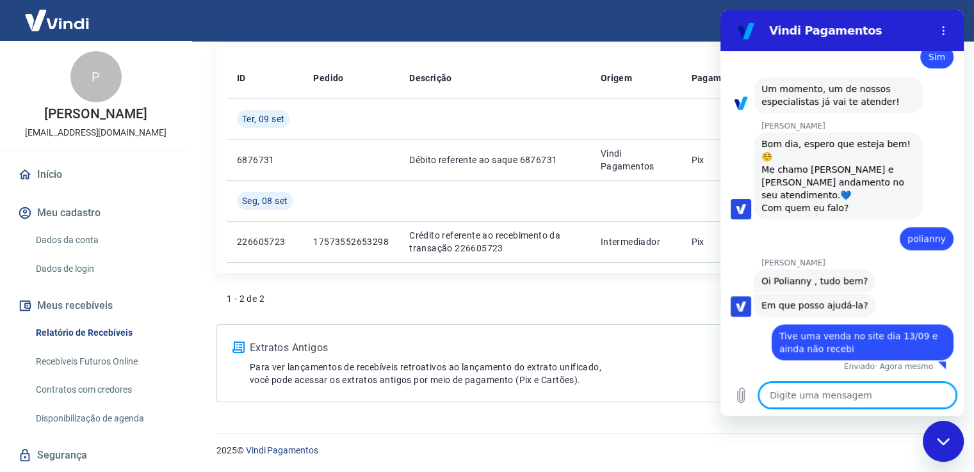
scroll to position [1426, 0]
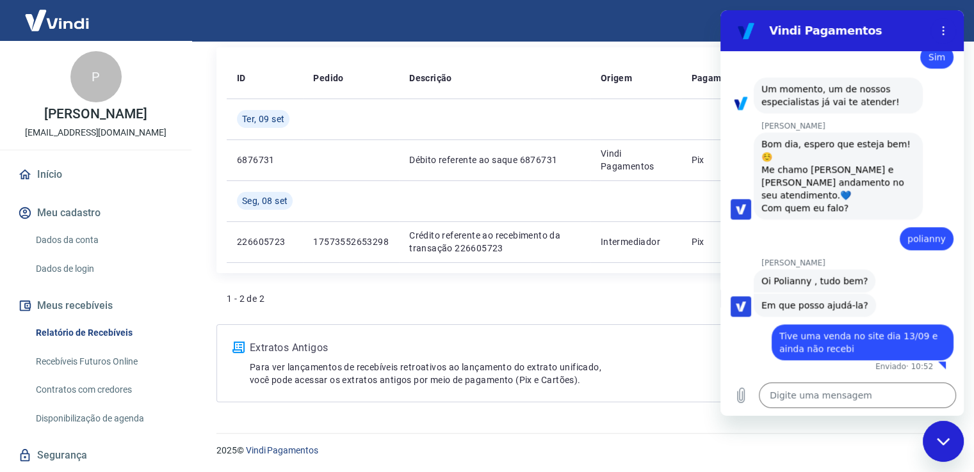
click at [624, 435] on div "2025 © Vindi Pagamentos" at bounding box center [579, 445] width 757 height 55
click at [946, 29] on icon "Menu de opções" at bounding box center [943, 31] width 10 height 10
click at [603, 26] on div "Sair" at bounding box center [487, 20] width 974 height 41
click at [756, 31] on figure at bounding box center [746, 31] width 26 height 26
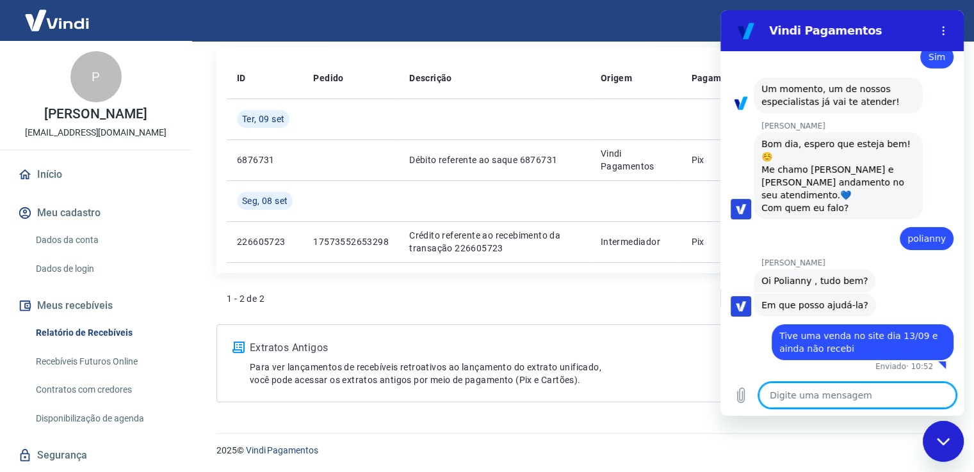
click at [823, 403] on textarea at bounding box center [857, 396] width 197 height 26
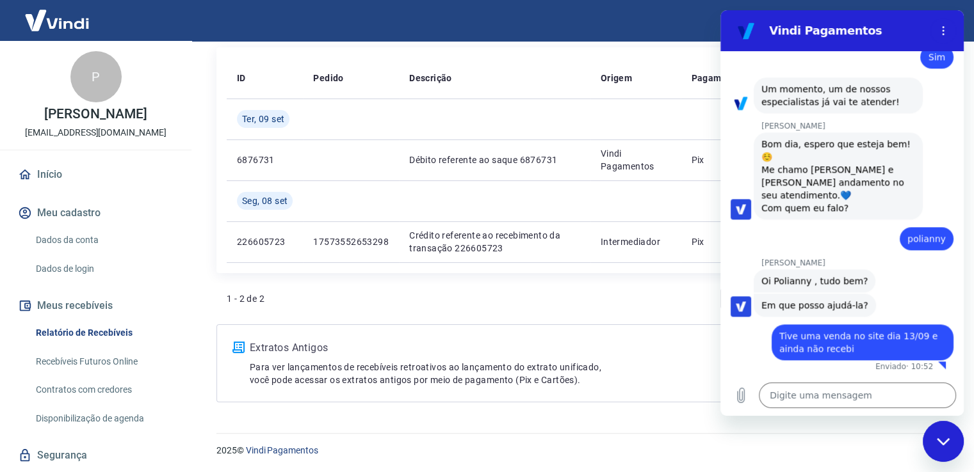
click at [946, 440] on icon "Fechar janela de mensagens" at bounding box center [942, 441] width 13 height 7
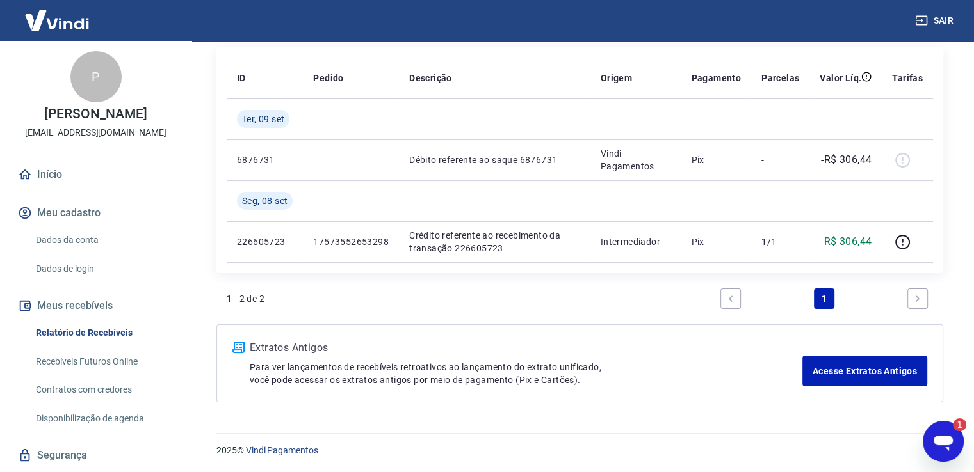
scroll to position [0, 0]
click at [946, 432] on icon "Abrir janela de mensagens, 1 mensagem não lida" at bounding box center [943, 441] width 23 height 23
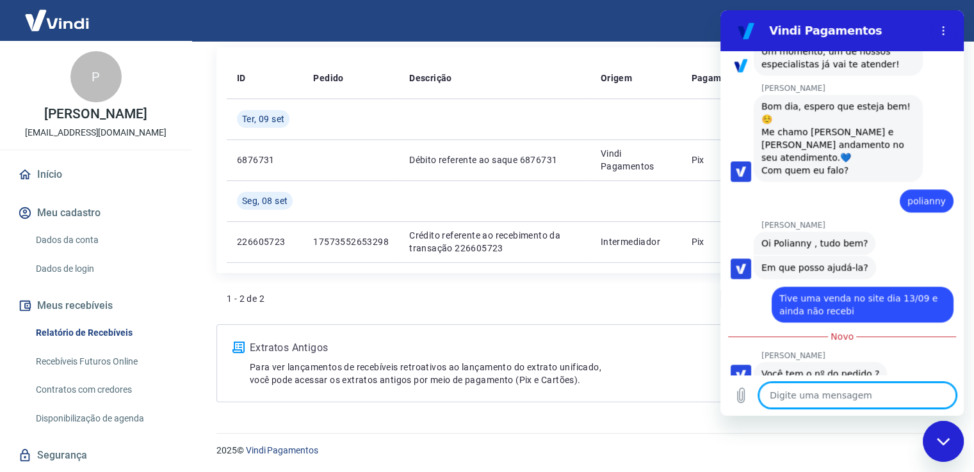
scroll to position [1489, 0]
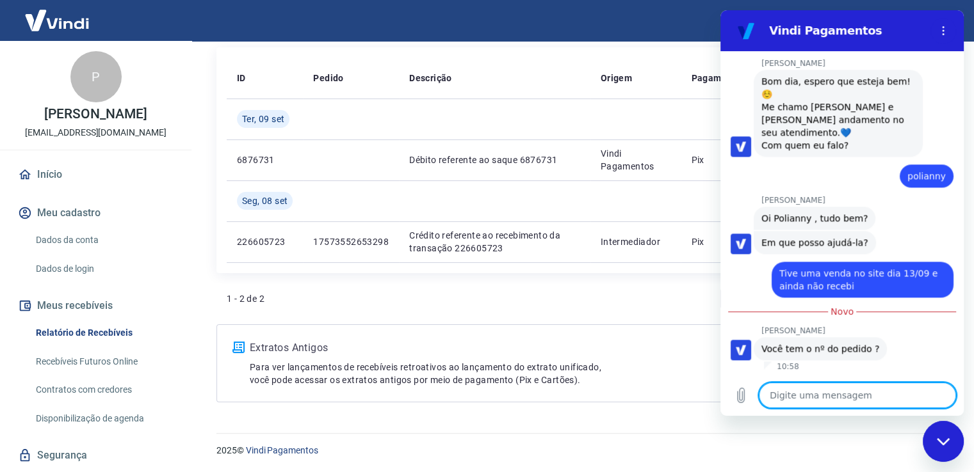
drag, startPoint x: 960, startPoint y: 312, endPoint x: 1689, endPoint y: 390, distance: 733.4
click at [799, 395] on textarea at bounding box center [857, 396] width 197 height 26
paste textarea "#17577175033038"
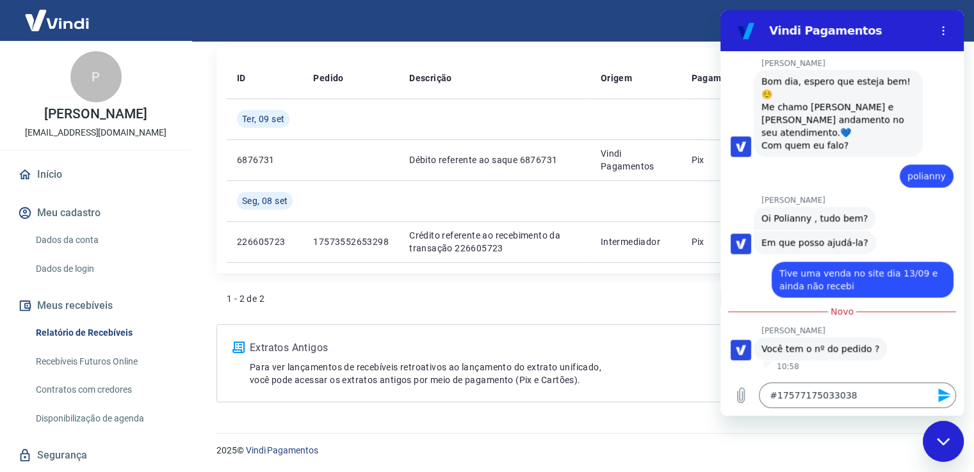
click at [942, 391] on icon "Enviar mensagem" at bounding box center [944, 396] width 12 height 14
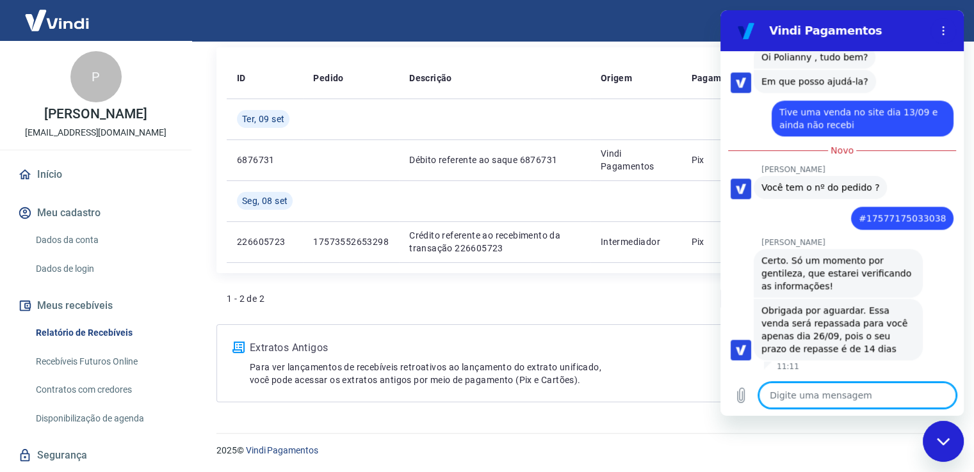
scroll to position [1651, 0]
